Goal: Task Accomplishment & Management: Manage account settings

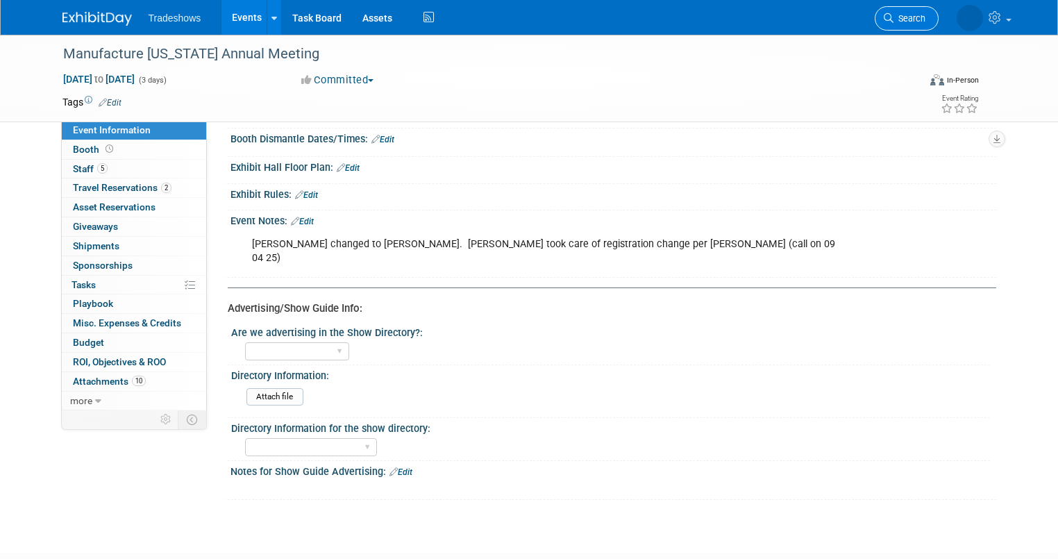
click at [908, 14] on span "Search" at bounding box center [910, 18] width 32 height 10
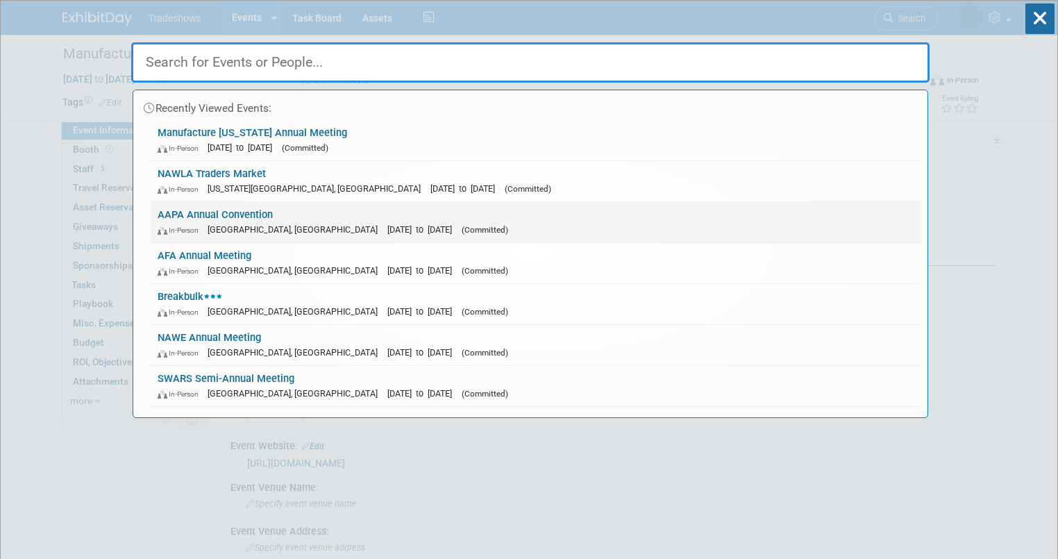
click at [216, 228] on span "[GEOGRAPHIC_DATA], [GEOGRAPHIC_DATA]" at bounding box center [296, 229] width 177 height 10
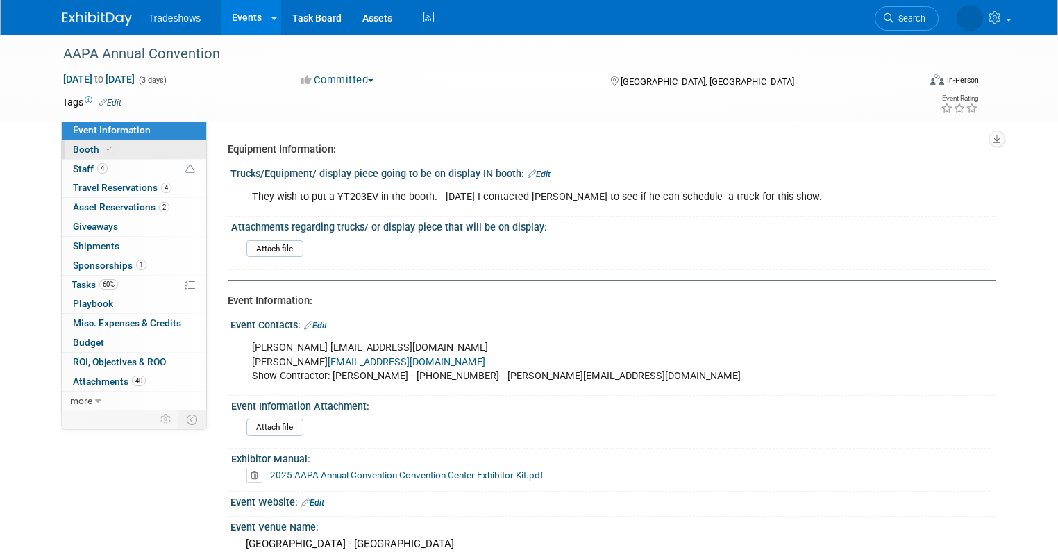
click at [103, 148] on span at bounding box center [109, 149] width 12 height 10
select select "Certificate of insurance sent"
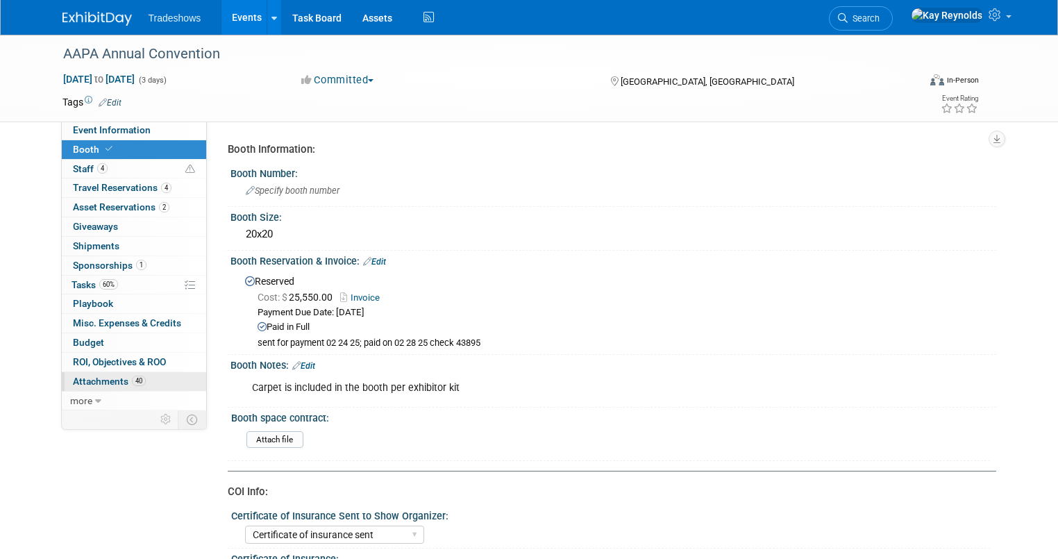
click at [132, 382] on span "40" at bounding box center [139, 381] width 14 height 10
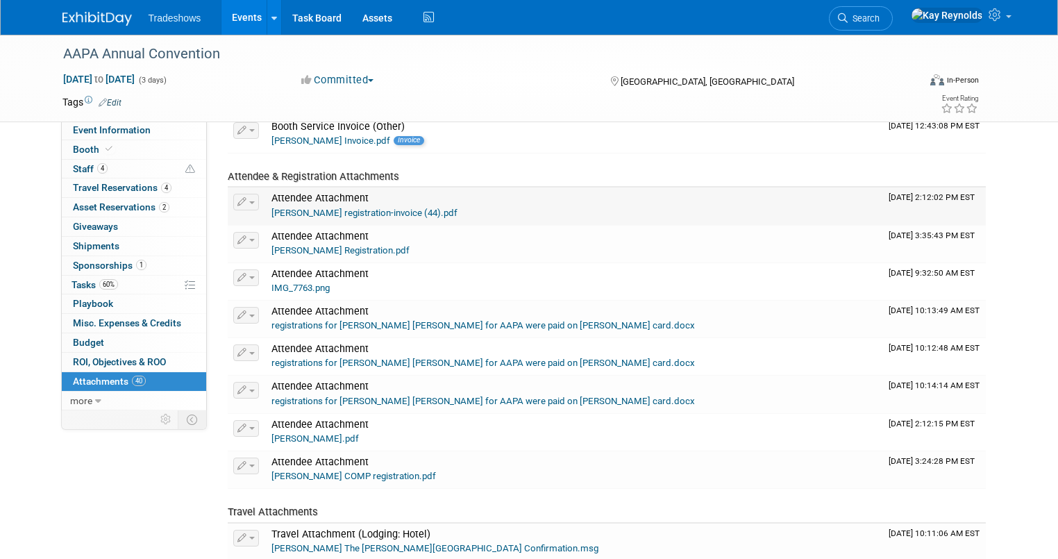
scroll to position [389, 0]
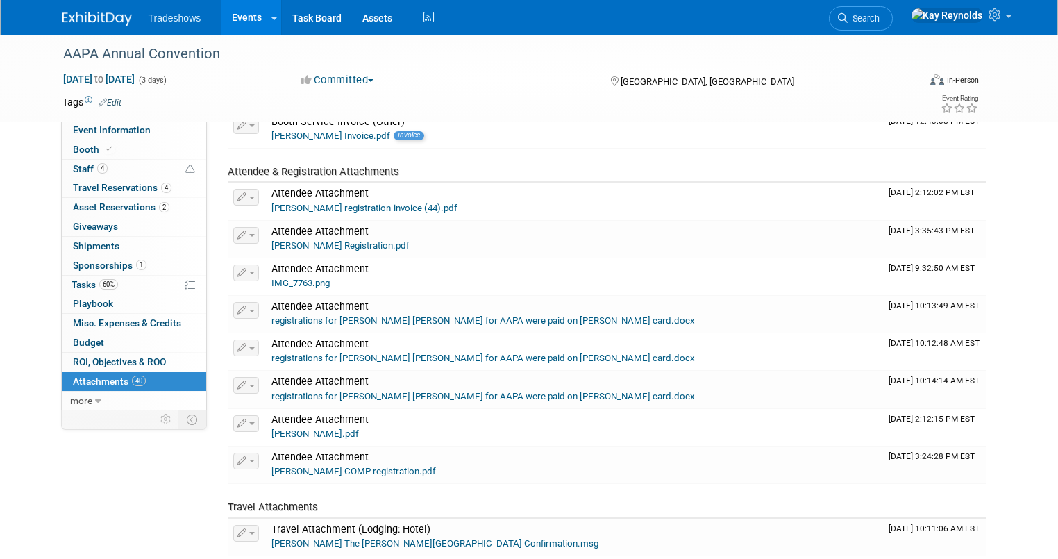
click at [178, 376] on link "40 Attachments 40" at bounding box center [134, 381] width 144 height 19
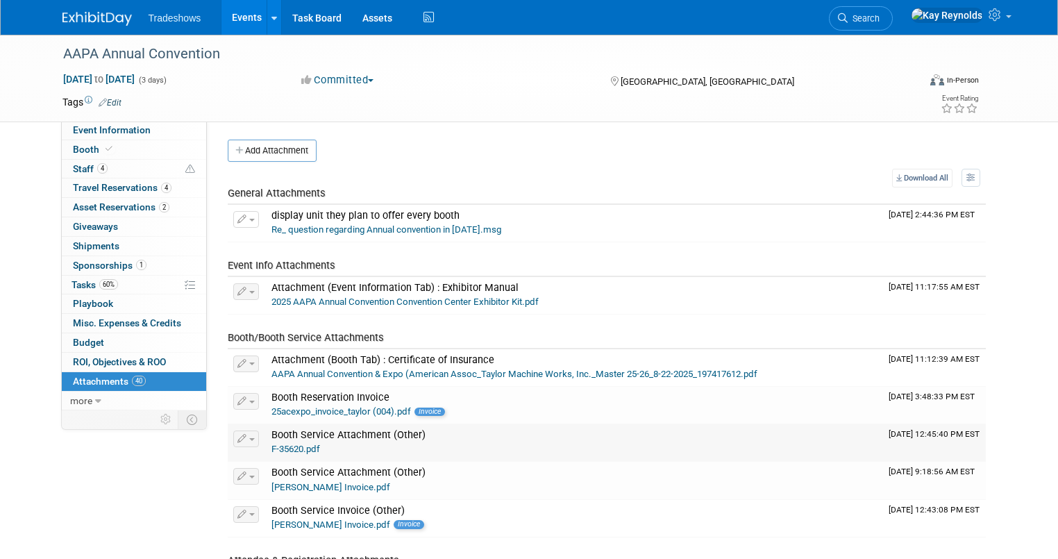
click at [292, 446] on link "F-35620.pdf" at bounding box center [295, 449] width 49 height 10
click at [132, 131] on span "Event Information" at bounding box center [112, 129] width 78 height 11
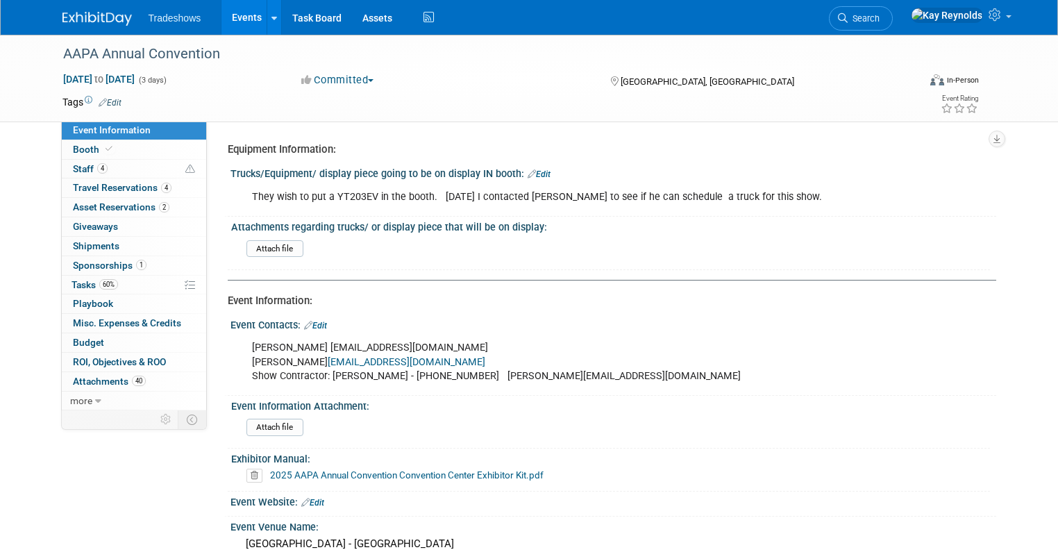
click at [89, 131] on span "Event Information" at bounding box center [112, 129] width 78 height 11
click at [73, 149] on span "Booth" at bounding box center [94, 149] width 42 height 11
select select "Certificate of insurance sent"
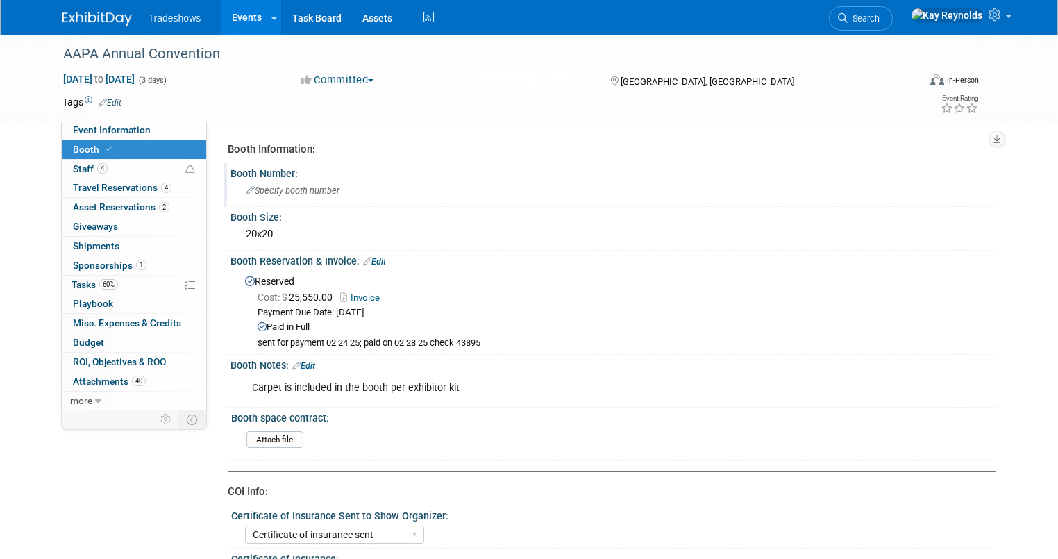
click at [260, 196] on div "Specify booth number" at bounding box center [613, 191] width 745 height 22
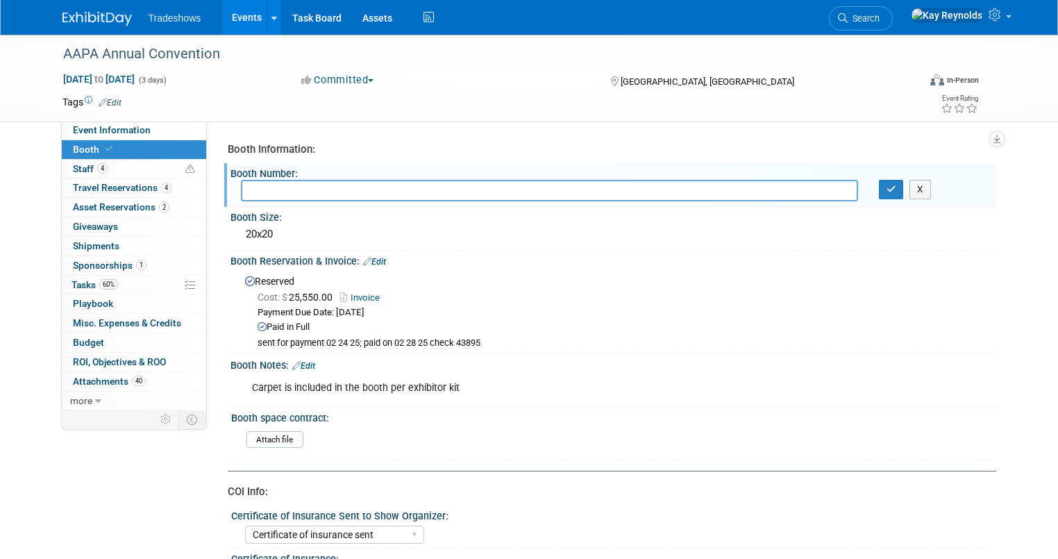
click at [248, 191] on input "text" at bounding box center [549, 191] width 617 height 22
type input "304"
click at [896, 190] on icon "button" at bounding box center [892, 189] width 10 height 9
